Goal: Task Accomplishment & Management: Manage account settings

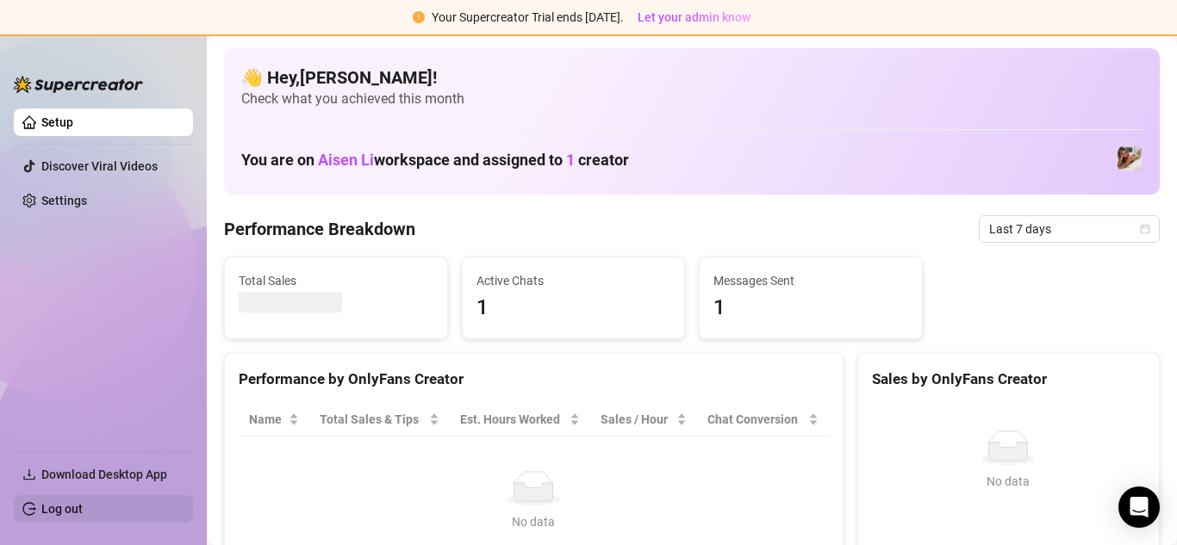
click at [64, 508] on link "Log out" at bounding box center [61, 509] width 41 height 14
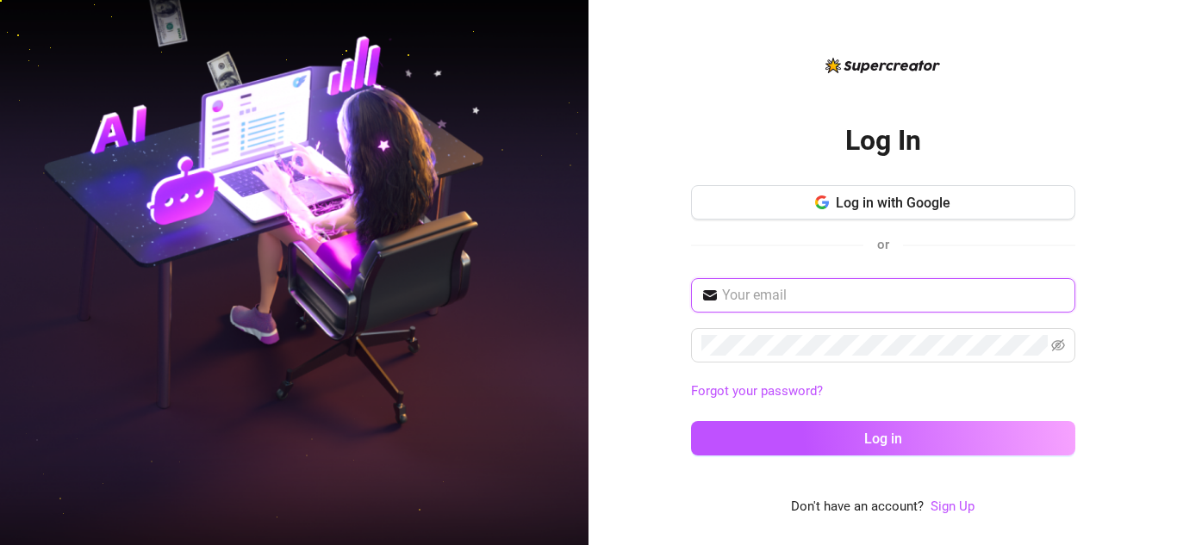
type input "[EMAIL_ADDRESS][DOMAIN_NAME]"
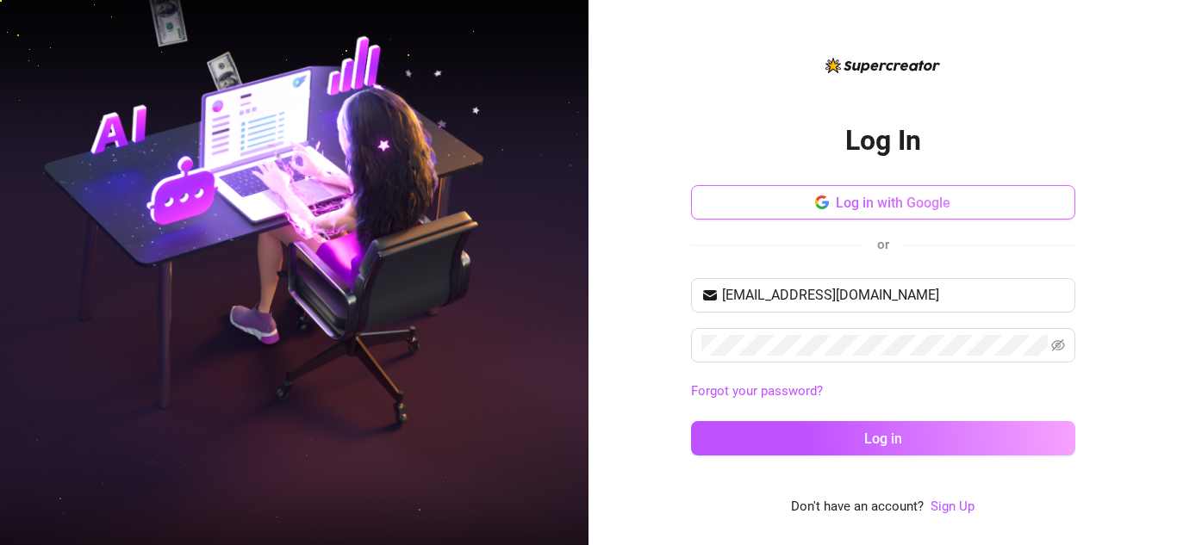
click at [857, 196] on span "Log in with Google" at bounding box center [893, 203] width 115 height 16
